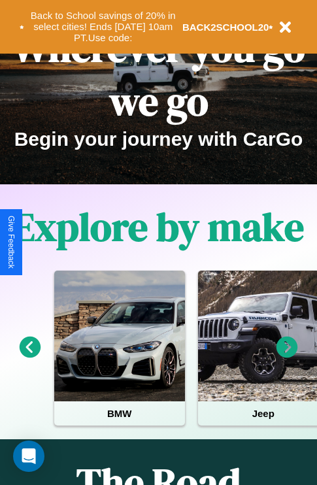
scroll to position [202, 0]
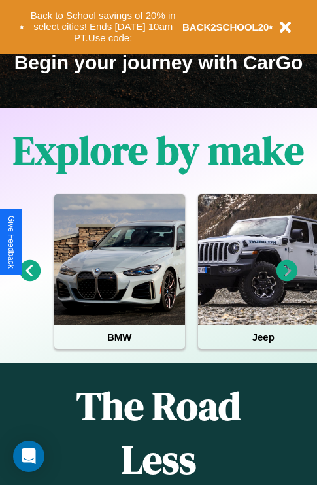
click at [287, 280] on icon at bounding box center [288, 271] width 22 height 22
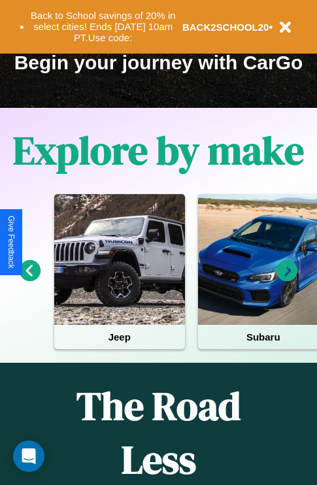
click at [287, 280] on icon at bounding box center [288, 271] width 22 height 22
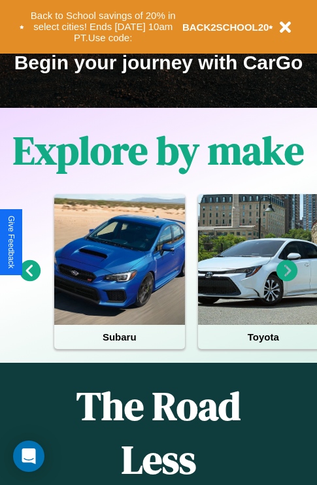
click at [287, 280] on icon at bounding box center [288, 271] width 22 height 22
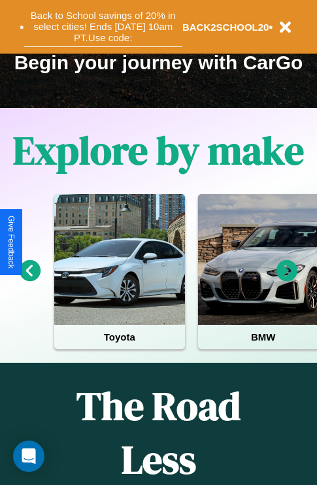
click at [103, 27] on button "Back to School savings of 20% in select cities! Ends [DATE] 10am PT. Use code:" at bounding box center [103, 27] width 158 height 41
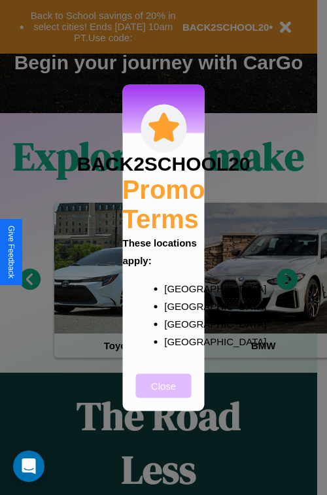
click at [164, 395] on button "Close" at bounding box center [164, 386] width 56 height 24
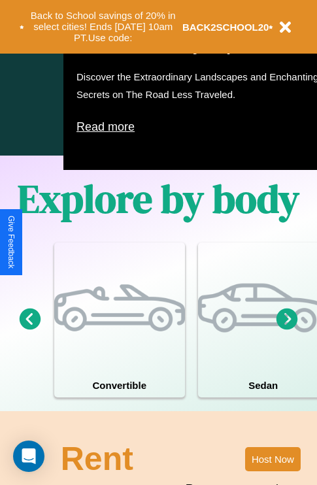
scroll to position [1585, 0]
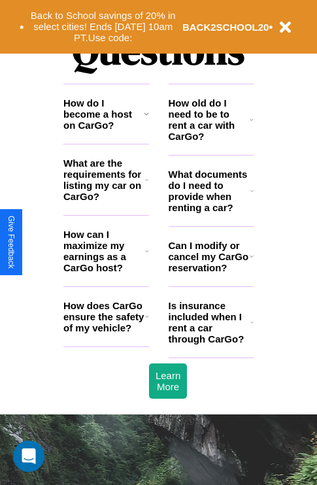
click at [211, 343] on h3 "Is insurance included when I rent a car through CarGo?" at bounding box center [210, 322] width 82 height 44
click at [106, 131] on h3 "How do I become a host on CarGo?" at bounding box center [103, 113] width 80 height 33
click at [252, 196] on icon at bounding box center [252, 191] width 3 height 10
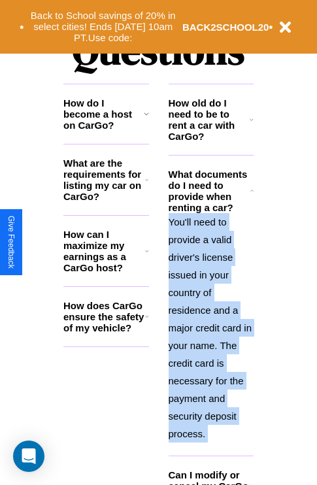
click at [211, 326] on p "You'll need to provide a valid driver's license issued in your country of resid…" at bounding box center [212, 328] width 86 height 230
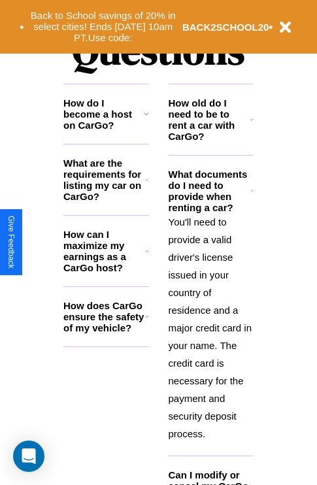
click at [147, 185] on icon at bounding box center [146, 180] width 3 height 10
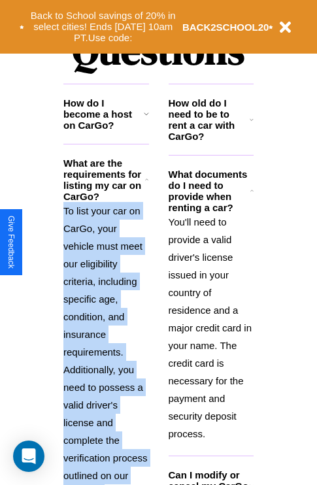
scroll to position [1769, 0]
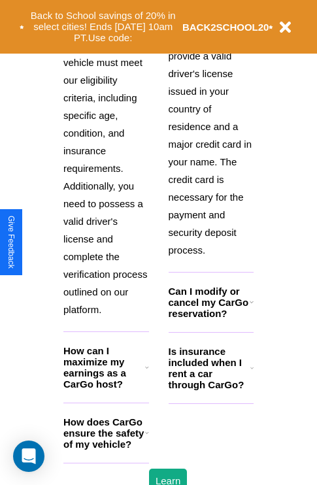
click at [106, 450] on h3 "How does CarGo ensure the safety of my vehicle?" at bounding box center [104, 433] width 82 height 33
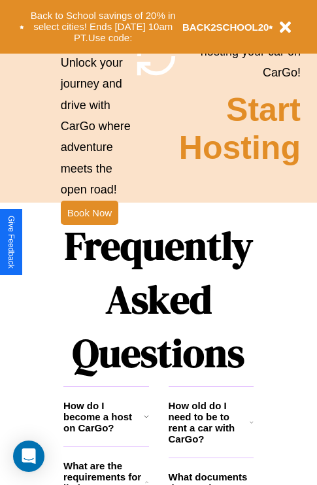
scroll to position [1274, 0]
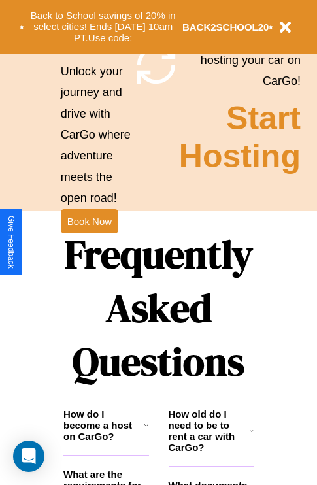
click at [89, 243] on h1 "Frequently Asked Questions" at bounding box center [158, 308] width 190 height 174
